Goal: Task Accomplishment & Management: Complete application form

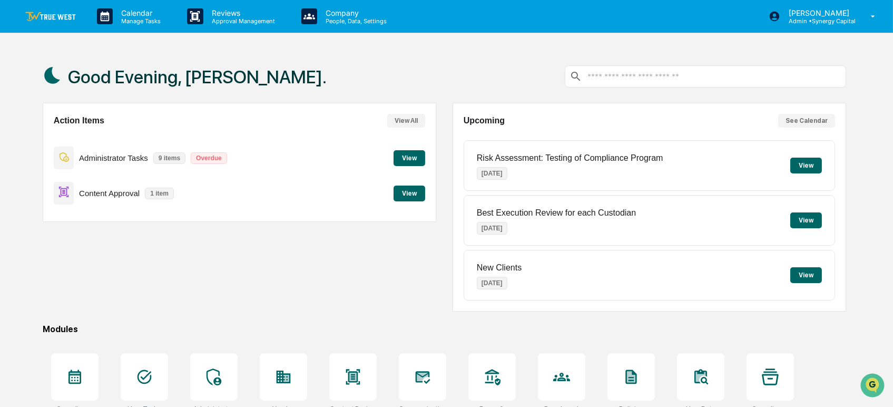
click at [407, 190] on button "View" at bounding box center [410, 193] width 32 height 16
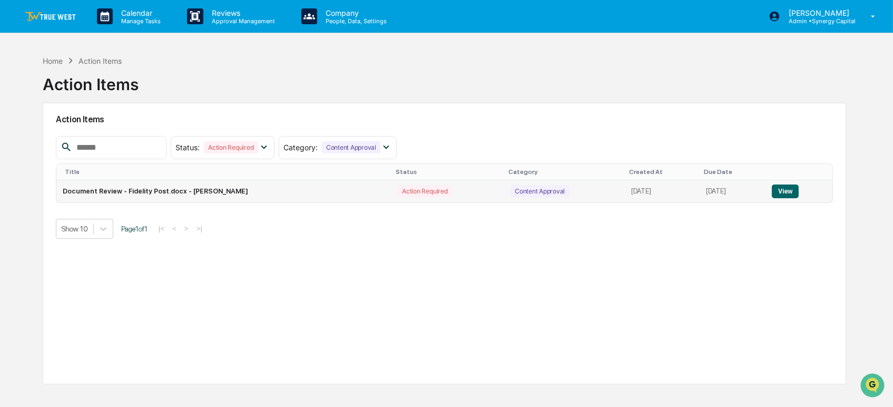
click at [793, 192] on button "View" at bounding box center [785, 191] width 27 height 14
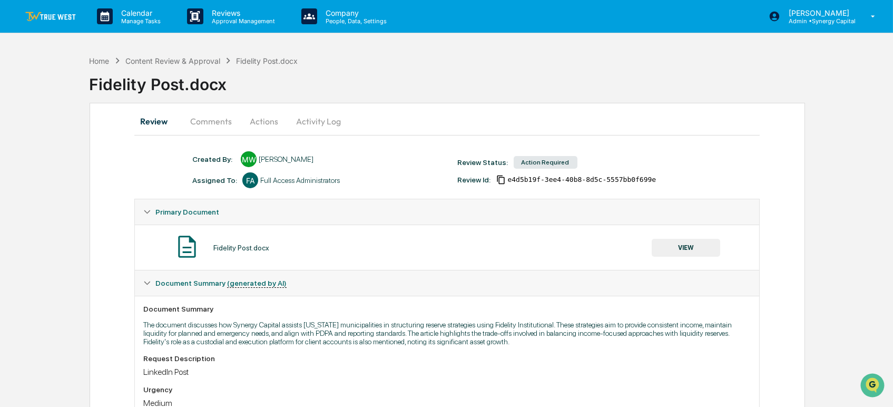
click at [267, 115] on button "Actions" at bounding box center [263, 121] width 47 height 25
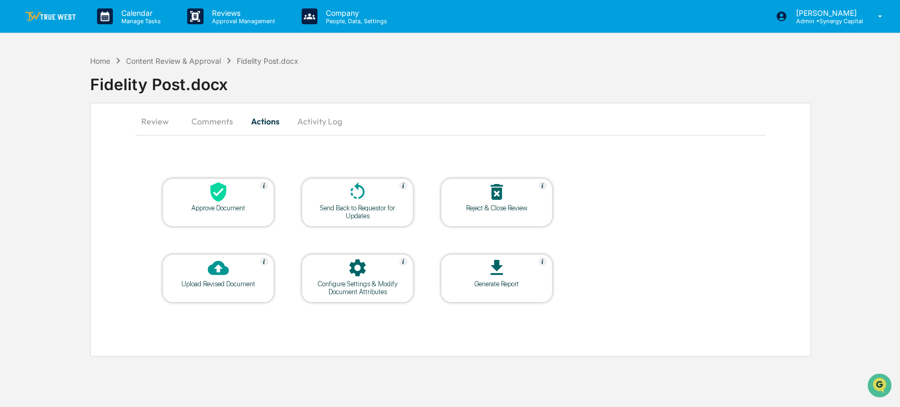
click at [228, 190] on div at bounding box center [217, 192] width 105 height 23
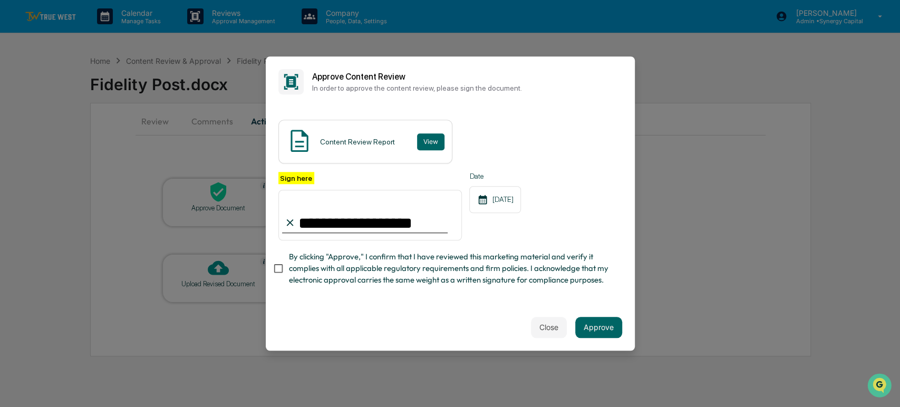
type input "**********"
click at [590, 324] on button "Approve" at bounding box center [598, 327] width 47 height 21
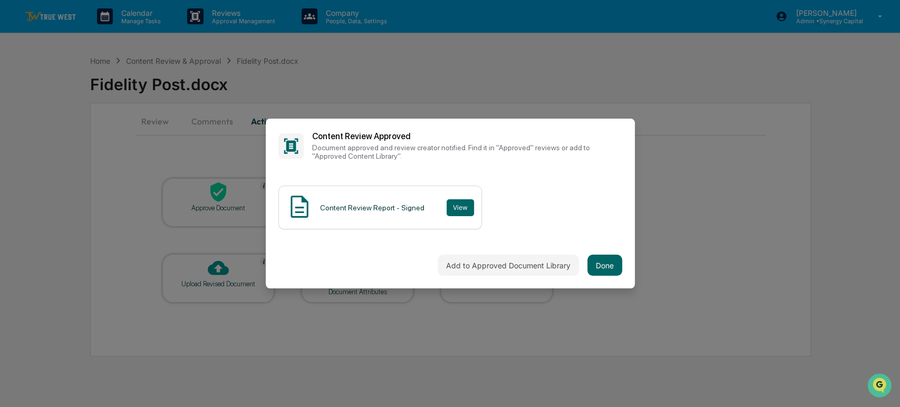
click at [622, 265] on div "Add to Approved Document Library Done" at bounding box center [450, 265] width 369 height 46
click at [611, 265] on button "Done" at bounding box center [604, 265] width 35 height 21
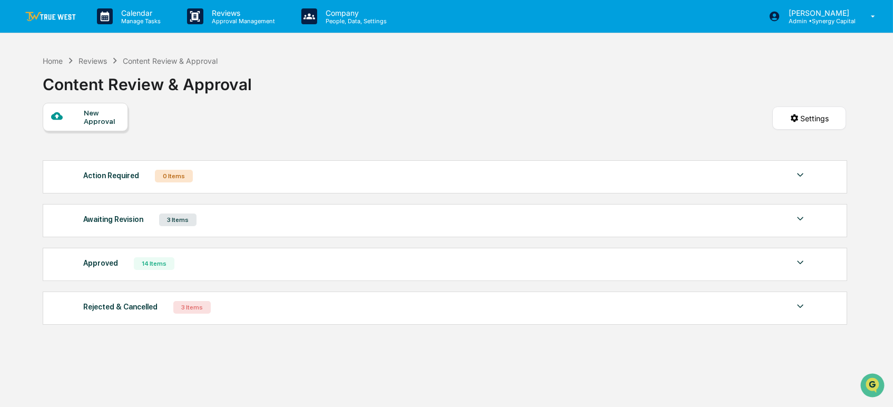
click at [63, 16] on img at bounding box center [50, 17] width 51 height 10
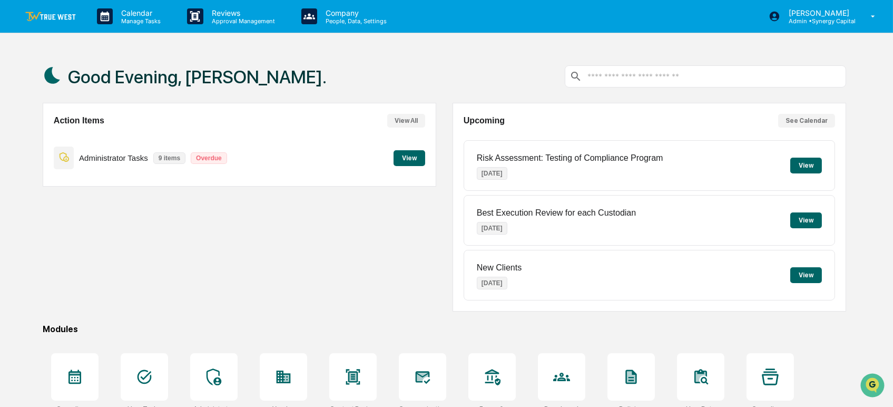
click at [404, 155] on button "View" at bounding box center [410, 158] width 32 height 16
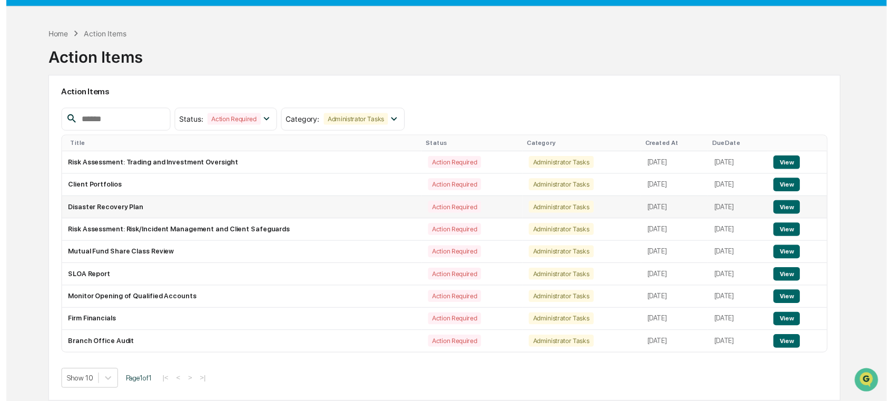
scroll to position [50, 0]
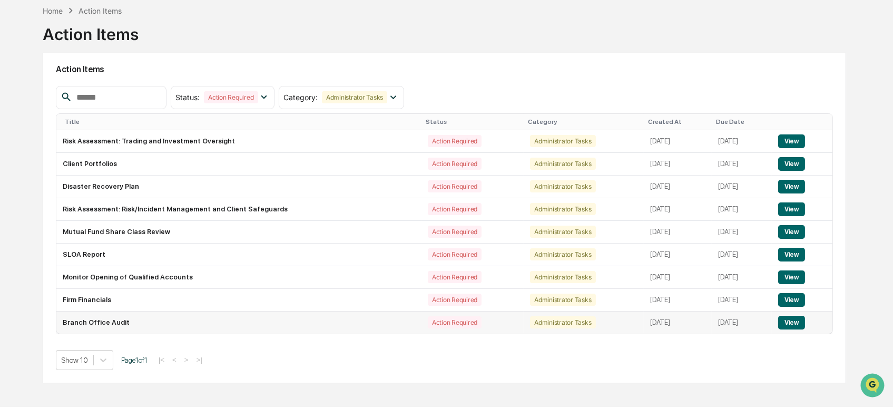
click at [801, 320] on button "View" at bounding box center [791, 323] width 27 height 14
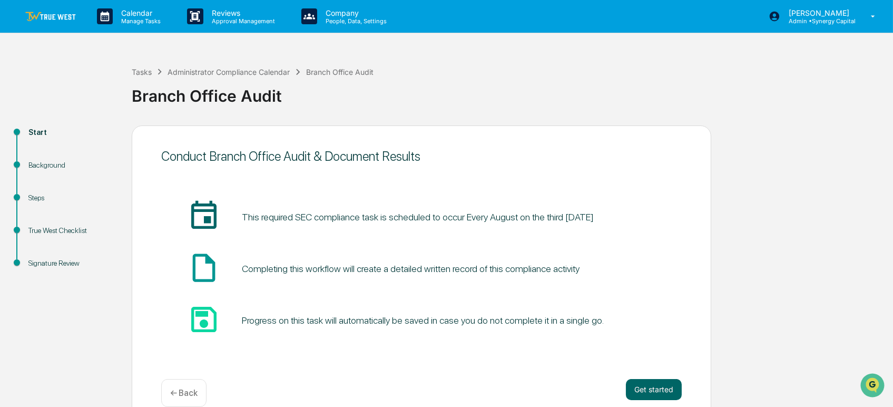
scroll to position [17, 0]
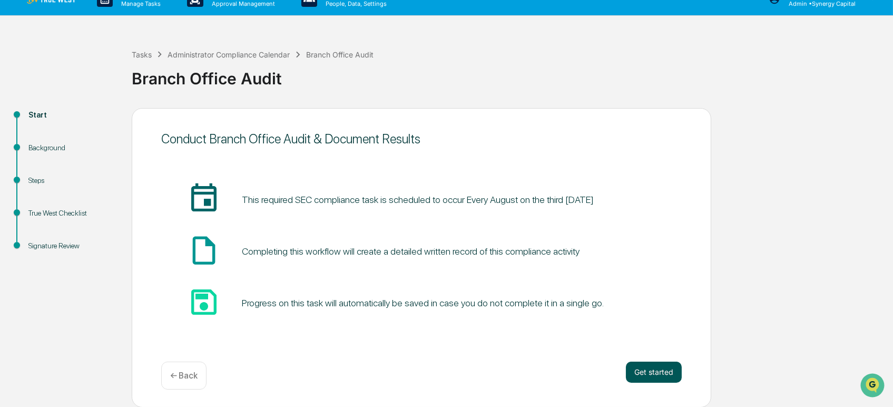
click at [656, 373] on button "Get started" at bounding box center [654, 371] width 56 height 21
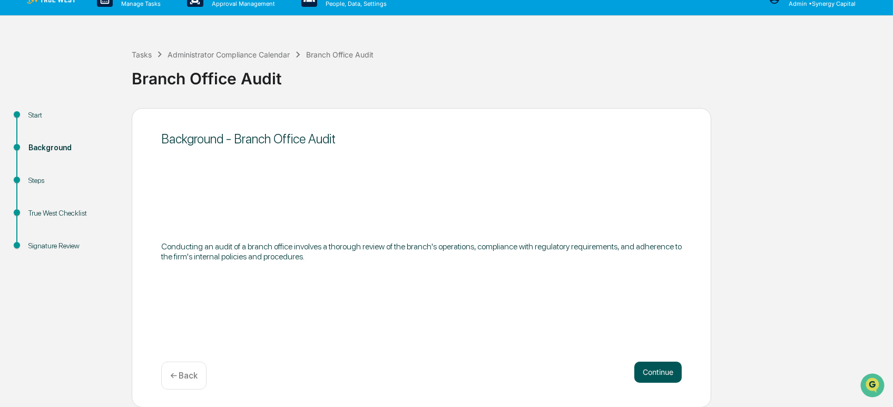
click at [658, 371] on button "Continue" at bounding box center [657, 371] width 47 height 21
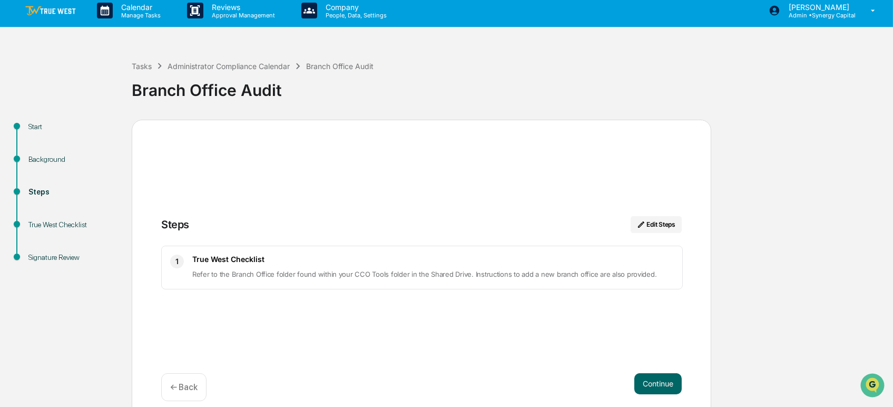
scroll to position [0, 0]
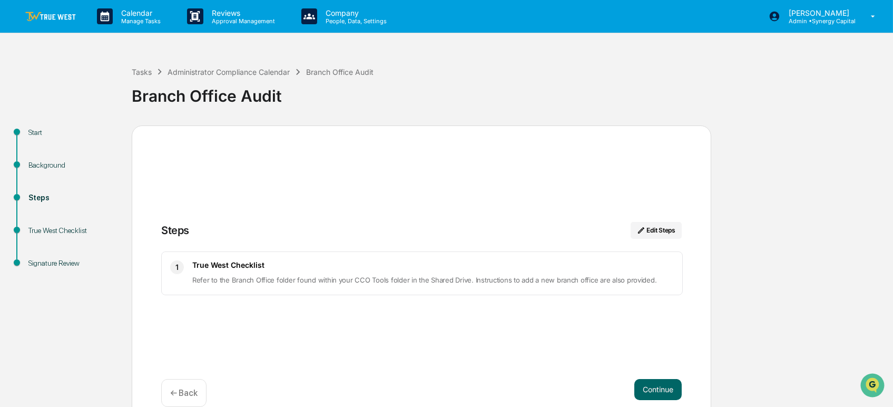
click at [39, 13] on img at bounding box center [50, 17] width 51 height 10
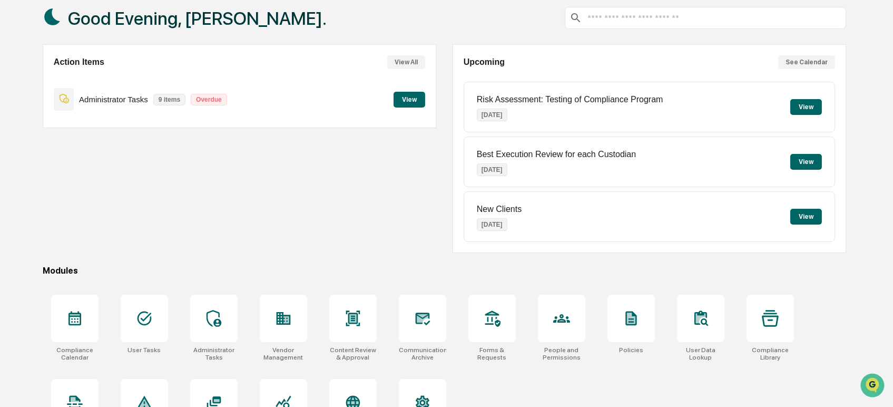
click at [413, 99] on button "View" at bounding box center [410, 100] width 32 height 16
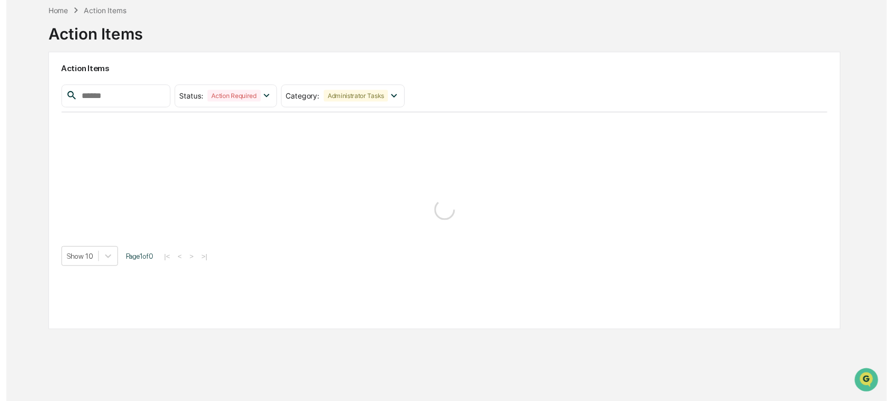
scroll to position [50, 0]
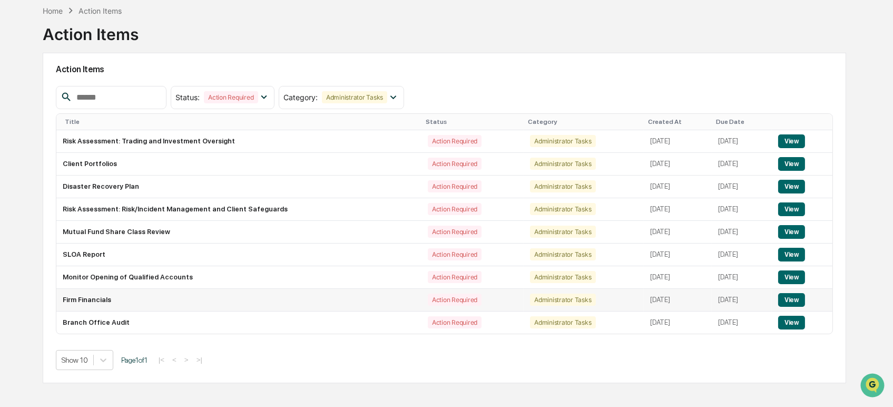
click at [791, 300] on button "View" at bounding box center [791, 300] width 27 height 14
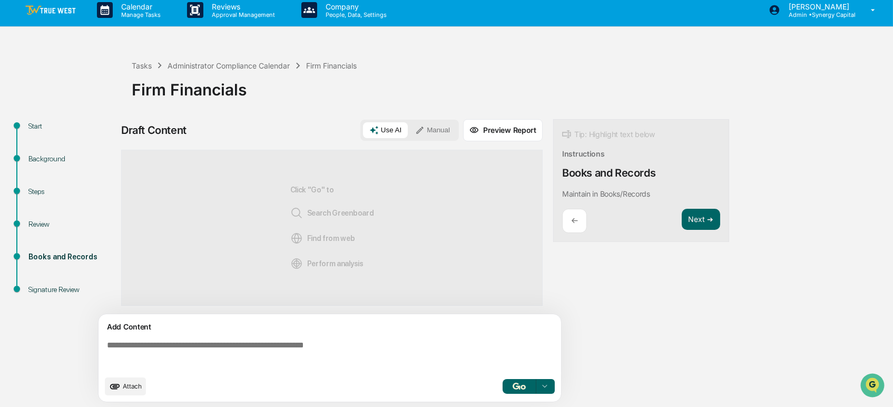
scroll to position [8, 0]
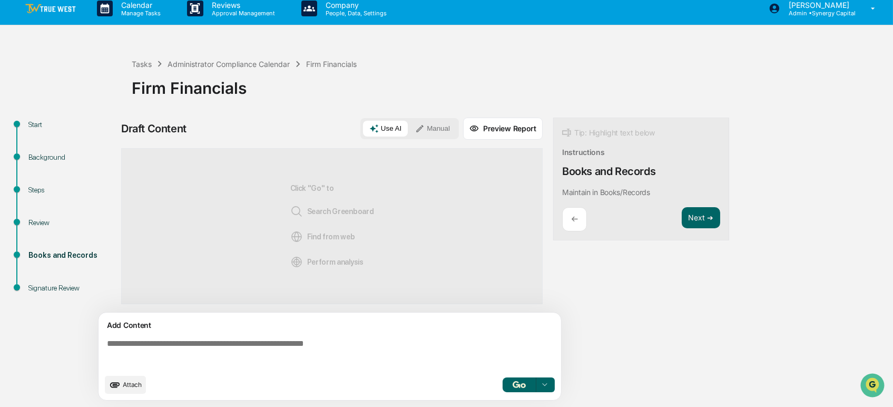
click at [445, 337] on textarea at bounding box center [332, 354] width 458 height 38
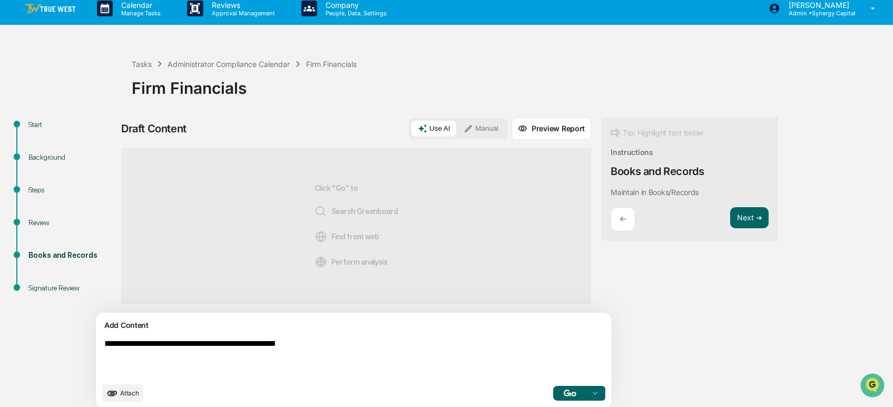
type textarea "**********"
click at [457, 132] on button "Manual" at bounding box center [480, 129] width 47 height 16
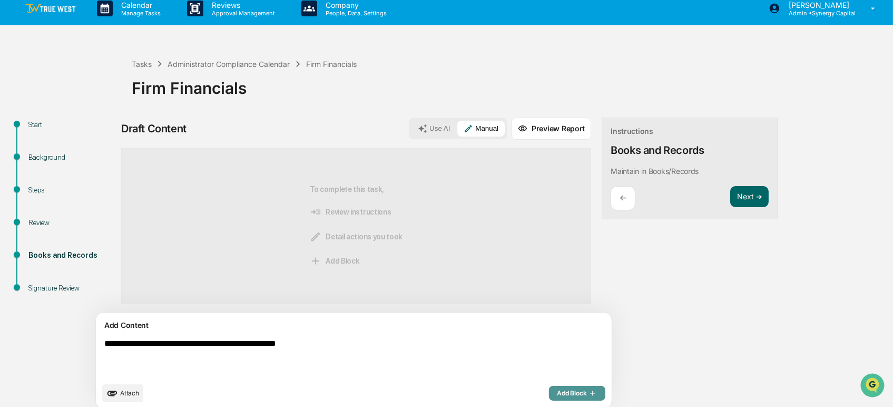
click at [558, 394] on span "Add Block" at bounding box center [578, 393] width 40 height 8
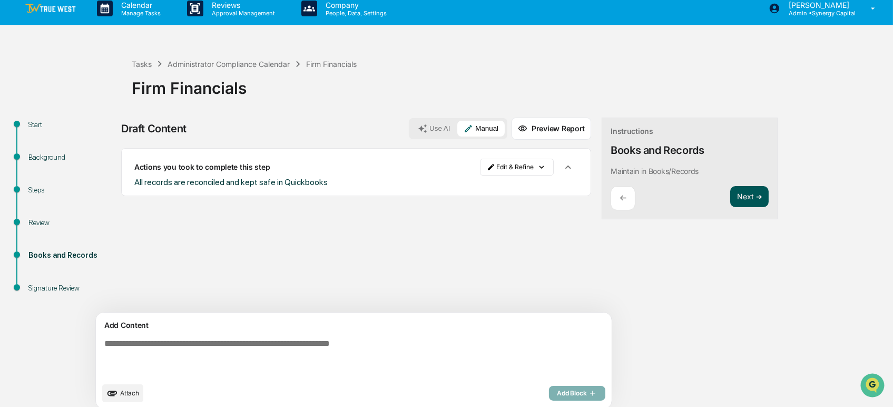
click at [730, 197] on button "Next ➔" at bounding box center [749, 197] width 38 height 22
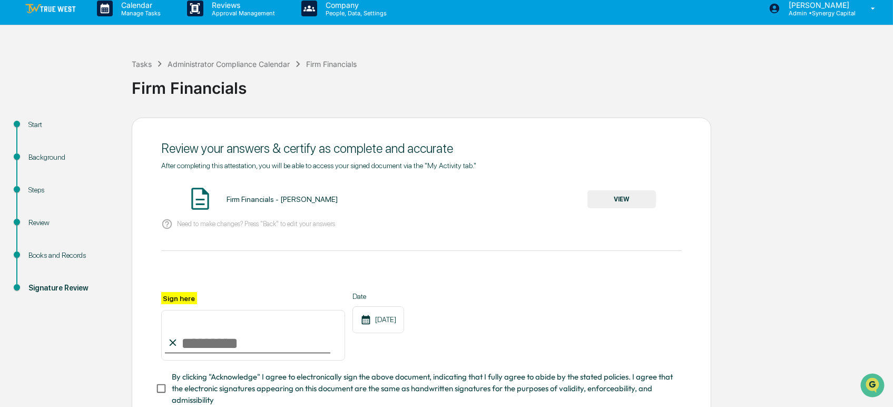
click at [615, 200] on button "VIEW" at bounding box center [622, 199] width 69 height 18
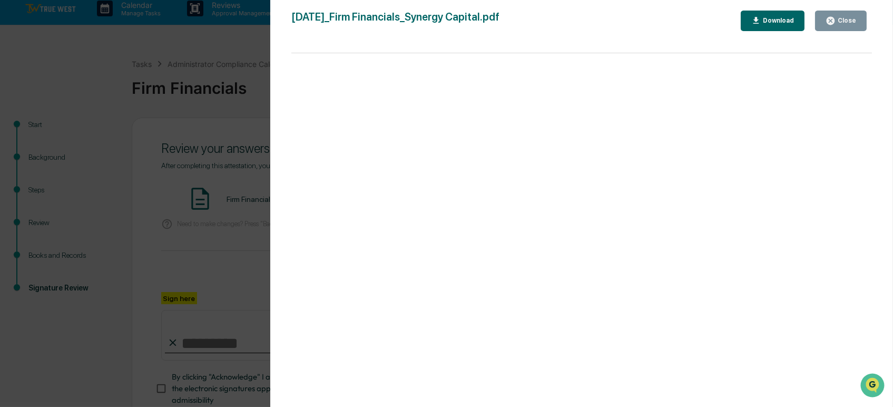
drag, startPoint x: 844, startPoint y: 22, endPoint x: 828, endPoint y: 35, distance: 20.6
click at [844, 22] on div "Close" at bounding box center [846, 20] width 21 height 7
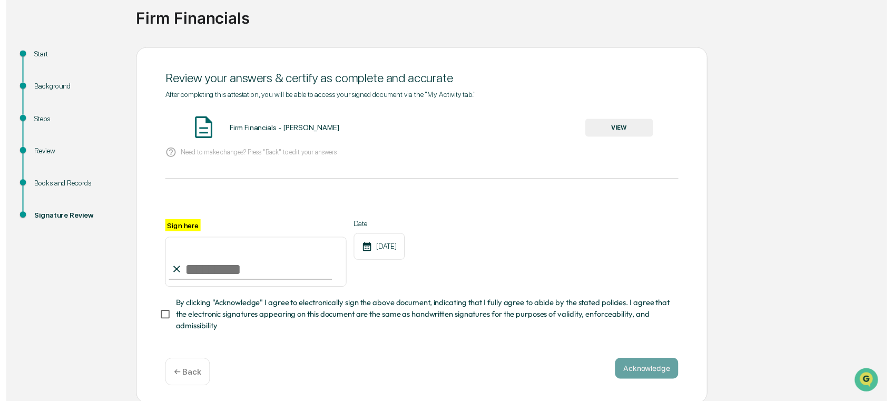
scroll to position [84, 0]
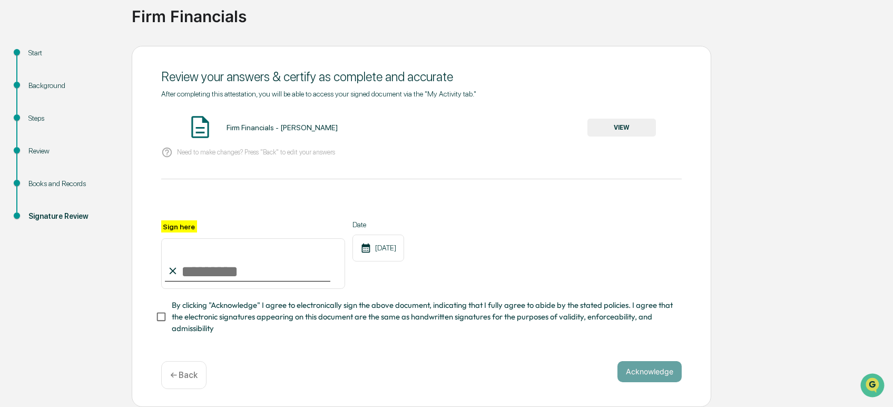
click at [249, 270] on input "Sign here" at bounding box center [253, 263] width 184 height 51
type input "**********"
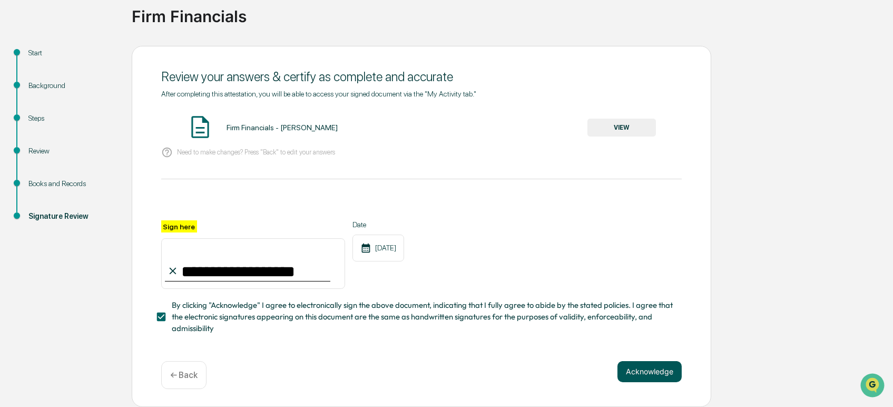
click at [637, 363] on button "Acknowledge" at bounding box center [650, 371] width 64 height 21
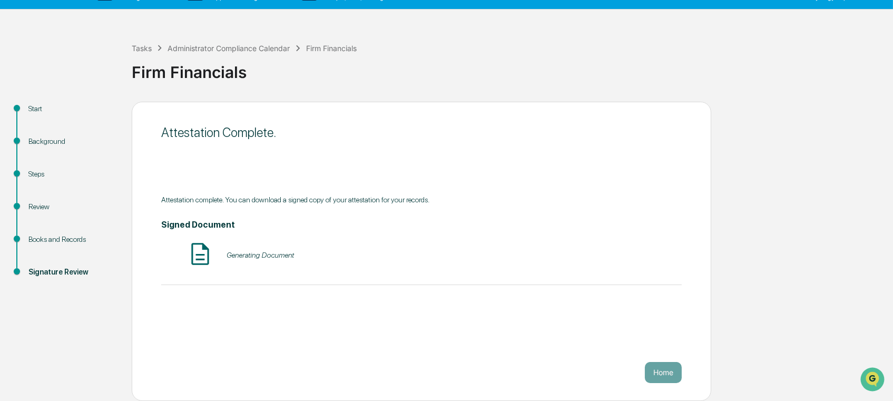
scroll to position [17, 0]
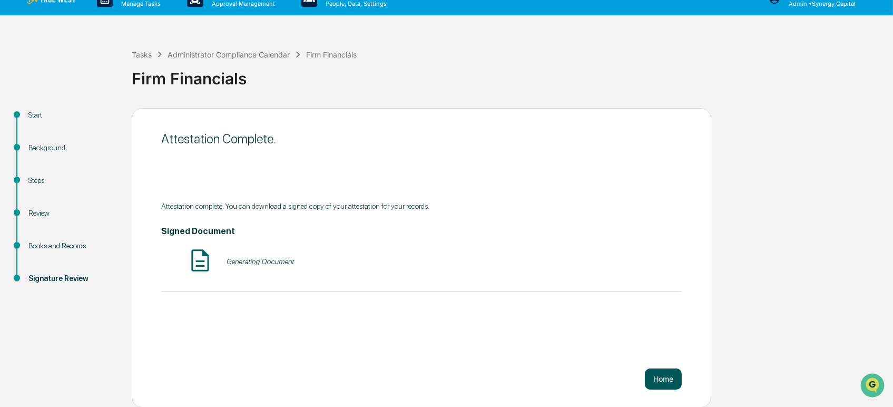
click at [670, 384] on button "Home" at bounding box center [663, 378] width 37 height 21
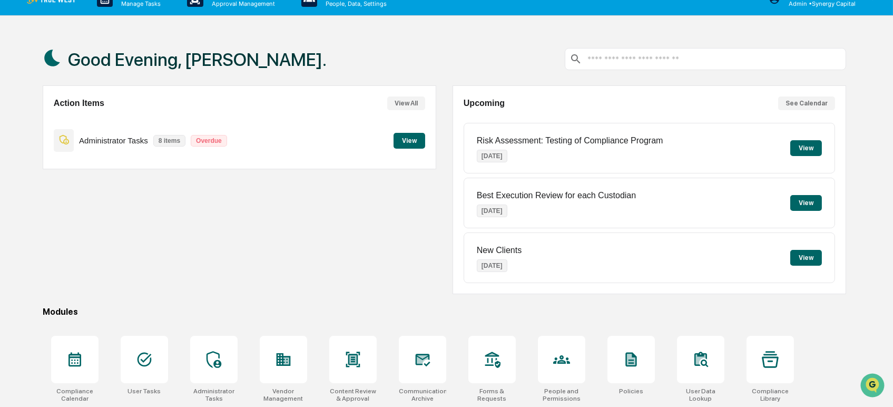
click at [411, 138] on button "View" at bounding box center [410, 141] width 32 height 16
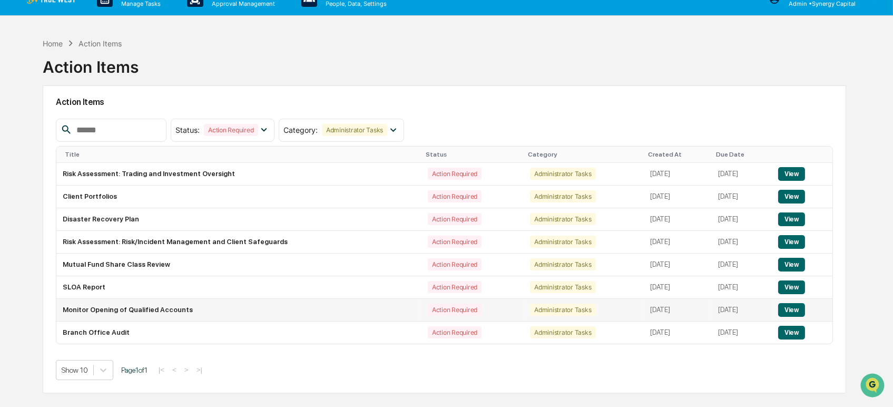
click at [794, 309] on button "View" at bounding box center [791, 310] width 27 height 14
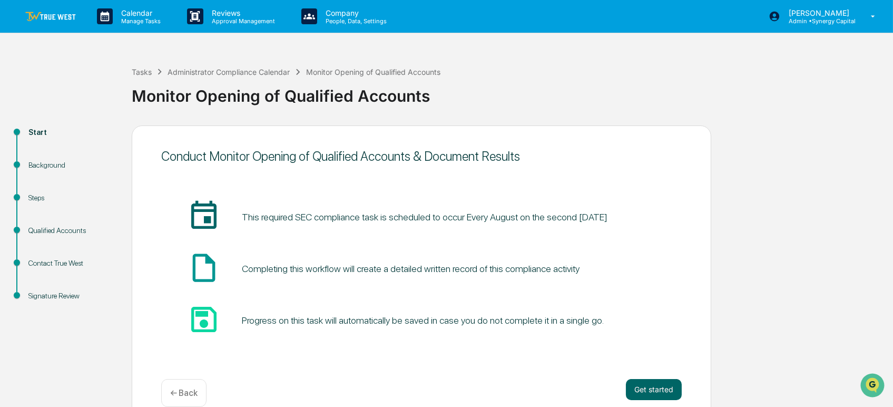
scroll to position [17, 0]
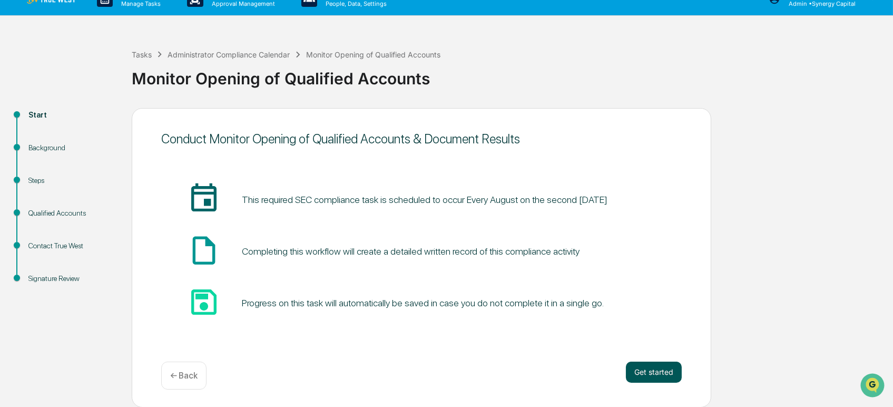
click at [652, 368] on button "Get started" at bounding box center [654, 371] width 56 height 21
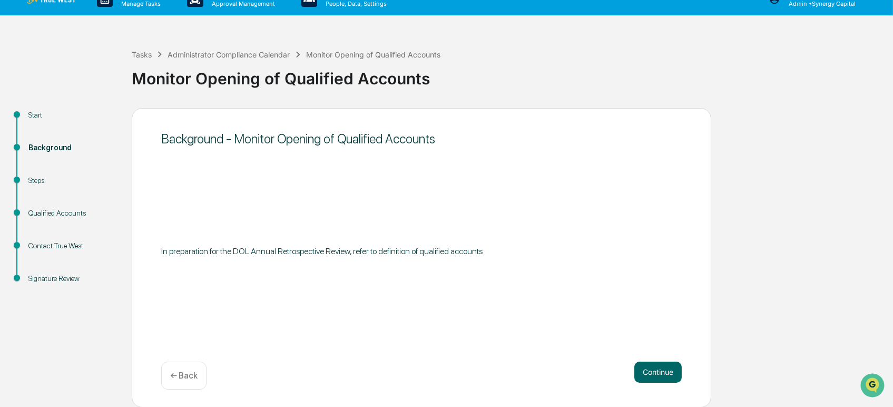
scroll to position [0, 0]
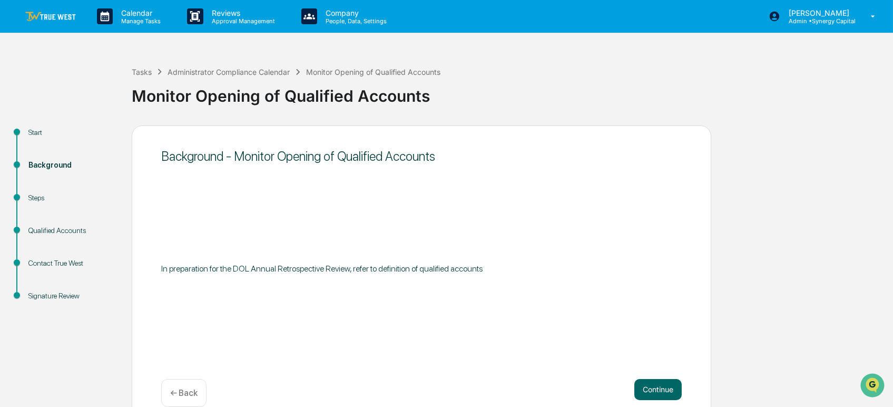
click at [65, 12] on img at bounding box center [50, 17] width 51 height 10
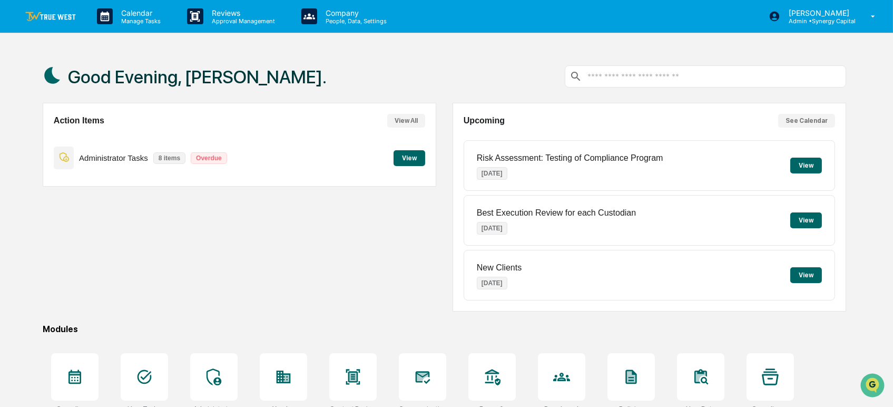
click at [411, 159] on button "View" at bounding box center [410, 158] width 32 height 16
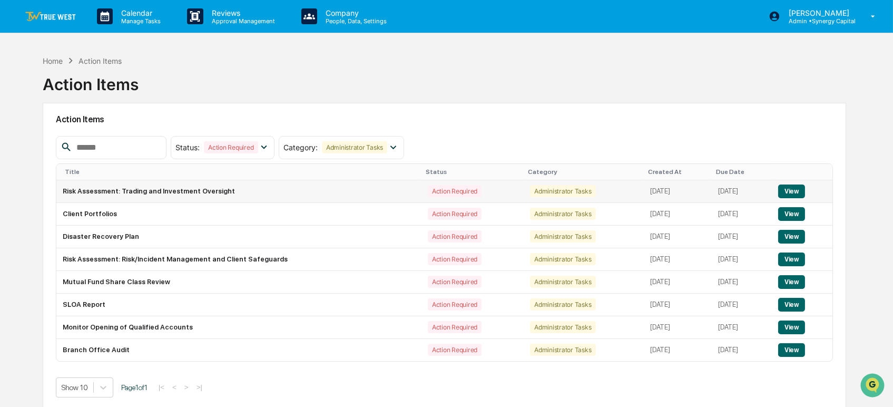
click at [800, 185] on button "View" at bounding box center [791, 191] width 27 height 14
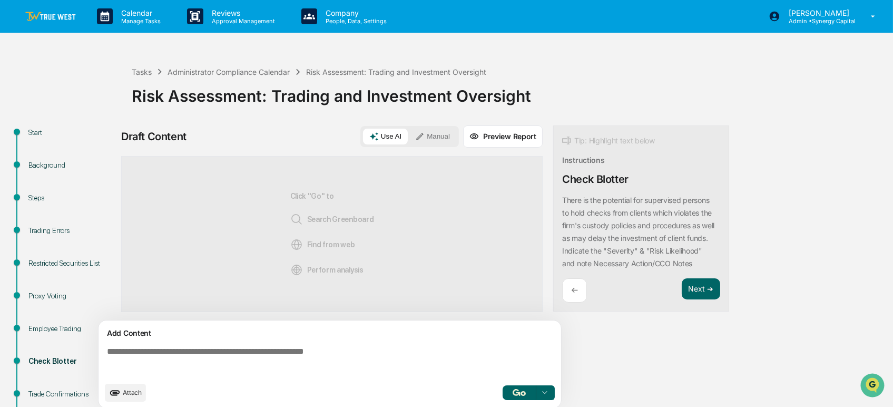
click at [44, 19] on img at bounding box center [50, 17] width 51 height 10
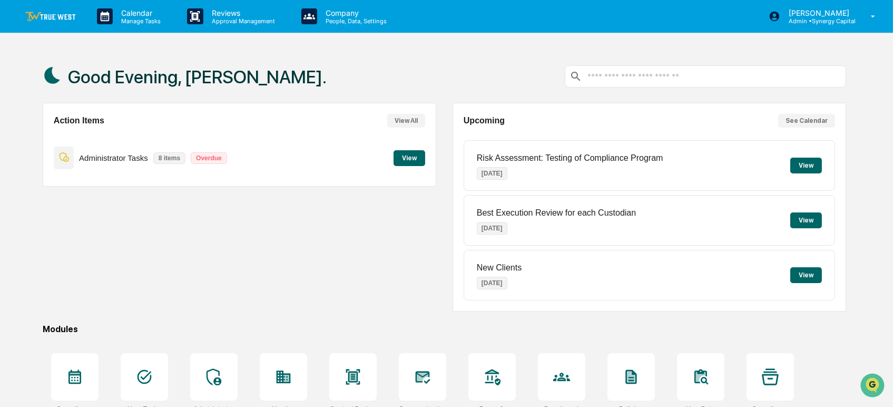
click at [408, 158] on button "View" at bounding box center [410, 158] width 32 height 16
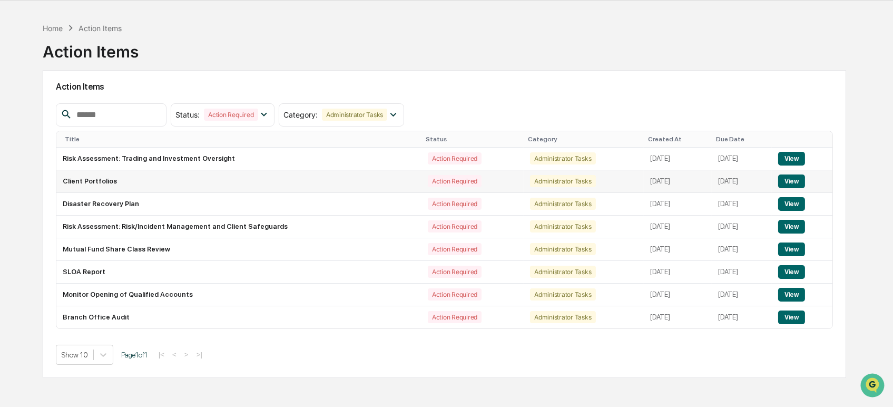
scroll to position [50, 0]
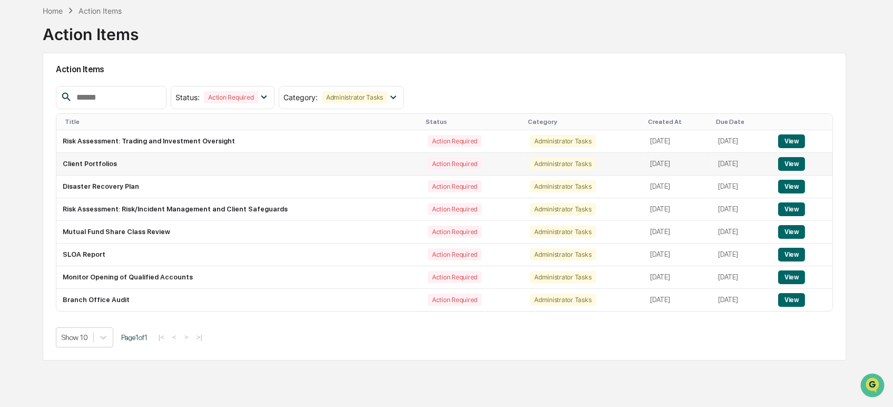
click at [793, 164] on button "View" at bounding box center [791, 164] width 27 height 14
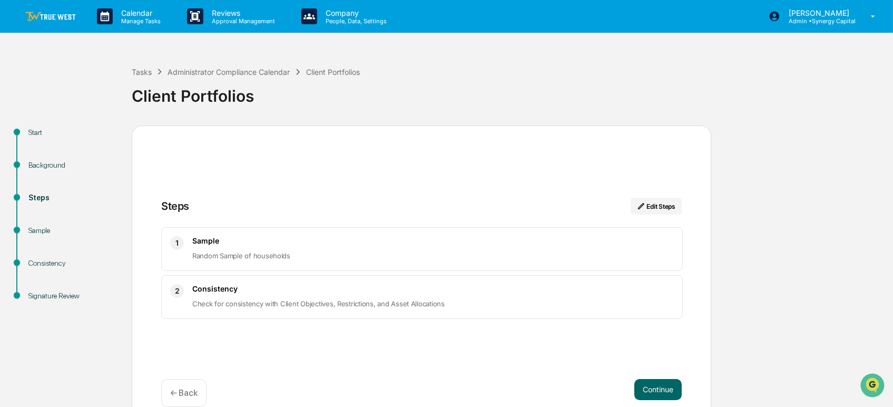
click at [44, 7] on link at bounding box center [56, 16] width 63 height 33
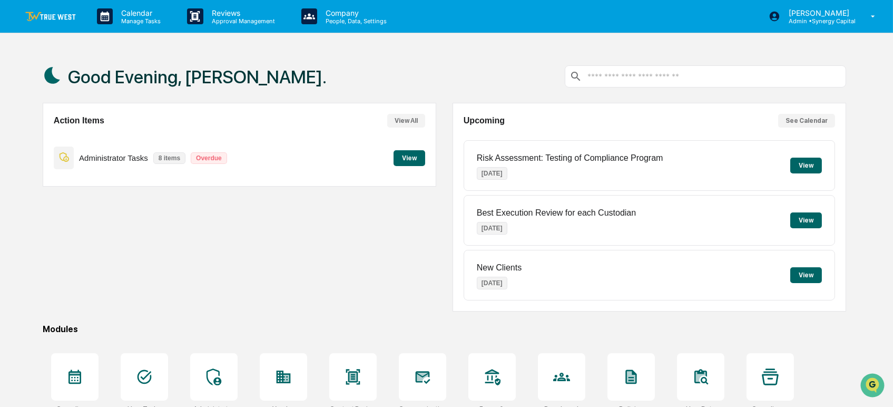
click at [411, 156] on button "View" at bounding box center [410, 158] width 32 height 16
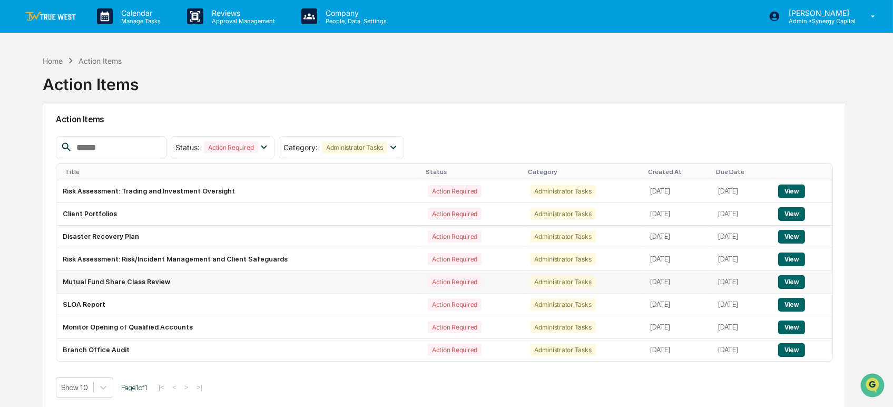
click at [796, 280] on button "View" at bounding box center [791, 282] width 27 height 14
